Goal: Information Seeking & Learning: Find specific fact

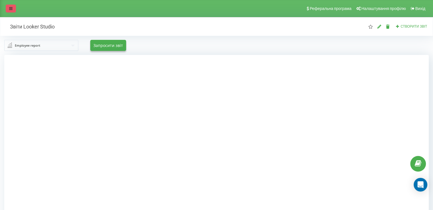
click at [8, 11] on link at bounding box center [11, 9] width 10 height 8
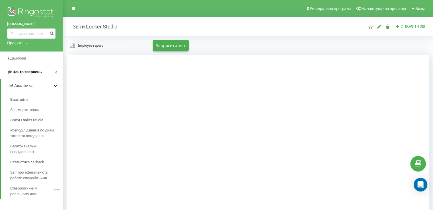
click at [42, 76] on link "Центр звернень" at bounding box center [31, 72] width 63 height 14
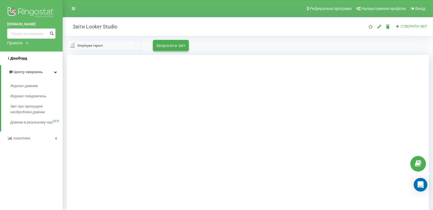
click at [39, 58] on link "Дашборд" at bounding box center [31, 59] width 63 height 14
click at [42, 85] on link "Журнал дзвінків" at bounding box center [36, 86] width 52 height 10
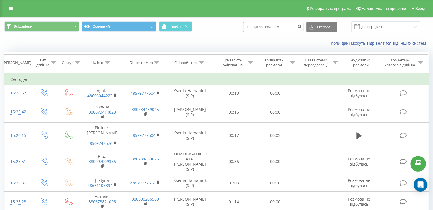
click at [274, 31] on input at bounding box center [273, 27] width 60 height 10
paste input "491603200845"
type input "491603200845"
click at [302, 27] on icon "submit" at bounding box center [299, 25] width 5 height 3
